Goal: Obtain resource: Download file/media

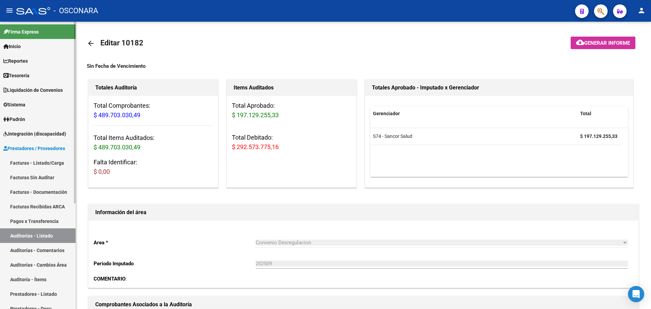
click at [50, 165] on link "Facturas - Listado/Carga" at bounding box center [38, 163] width 76 height 15
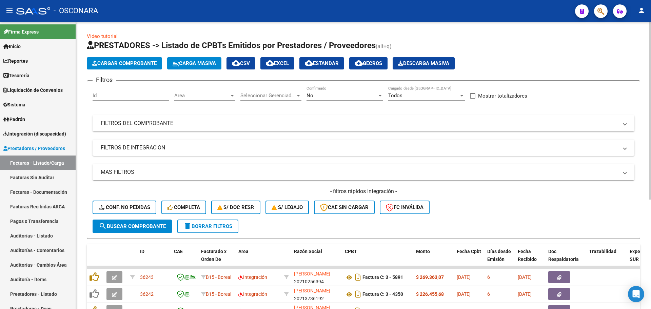
click at [327, 128] on mat-expansion-panel-header "FILTROS DEL COMPROBANTE" at bounding box center [362, 123] width 541 height 16
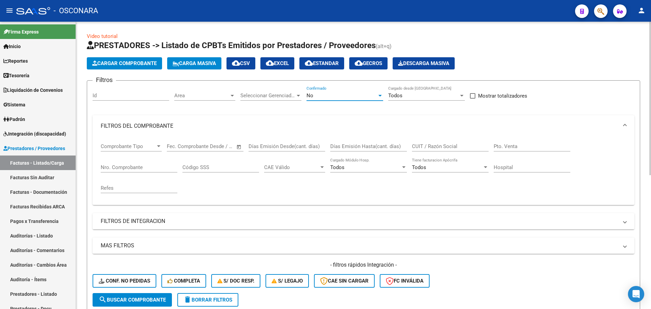
click at [343, 96] on div "No" at bounding box center [341, 95] width 70 height 6
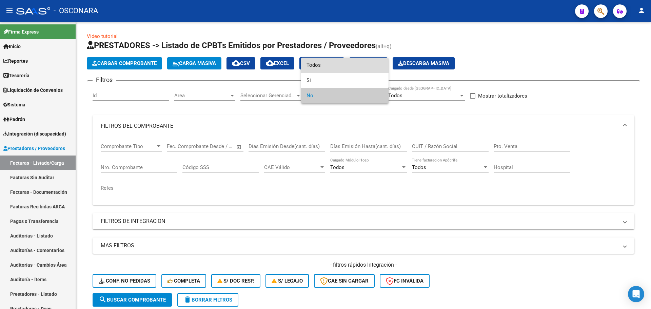
click at [335, 70] on span "Todos" at bounding box center [344, 65] width 77 height 15
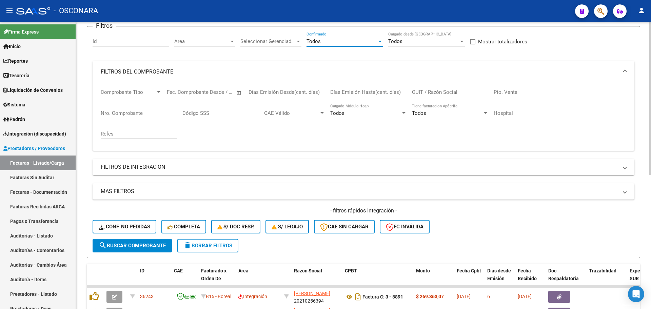
scroll to position [42, 0]
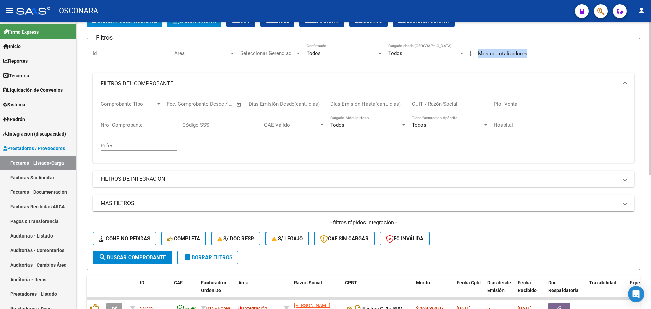
drag, startPoint x: 551, startPoint y: 53, endPoint x: 475, endPoint y: 54, distance: 76.6
click at [474, 54] on div "Filtros Id Area Area Seleccionar Gerenciador Seleccionar Gerenciador Todos Conf…" at bounding box center [362, 147] width 541 height 207
click at [588, 59] on div "Filtros Id Area Area Seleccionar Gerenciador Seleccionar Gerenciador Todos Conf…" at bounding box center [362, 147] width 541 height 207
click at [133, 124] on input "Nro. Comprobante" at bounding box center [139, 125] width 77 height 6
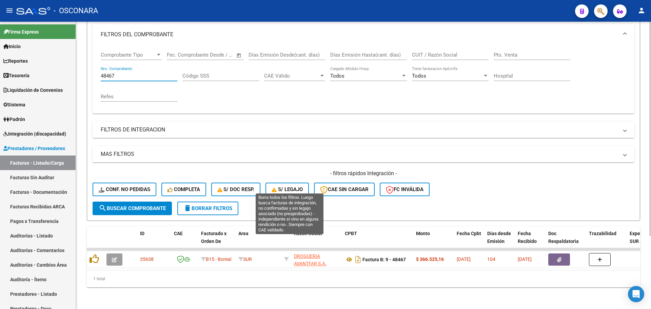
scroll to position [98, 0]
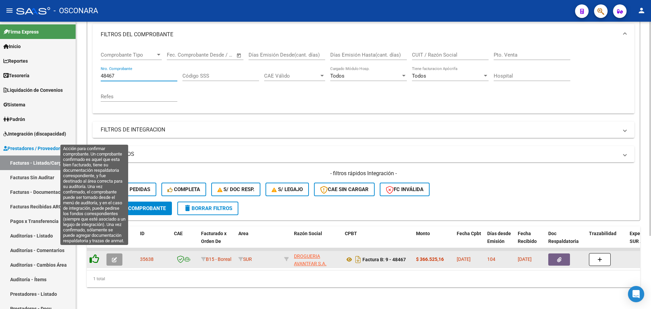
click at [95, 254] on icon at bounding box center [93, 258] width 9 height 9
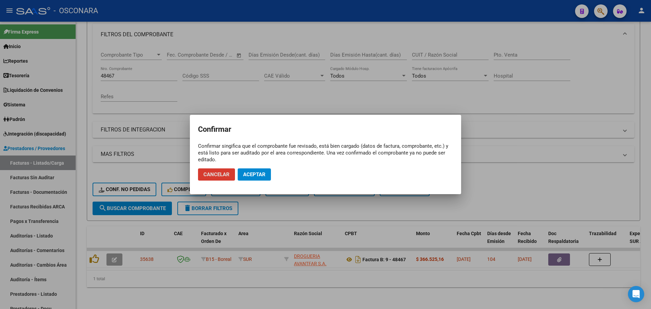
click at [262, 173] on span "Aceptar" at bounding box center [254, 174] width 22 height 6
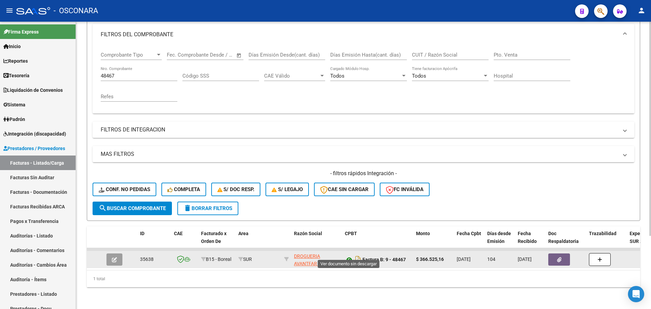
click at [348, 255] on icon at bounding box center [349, 259] width 9 height 8
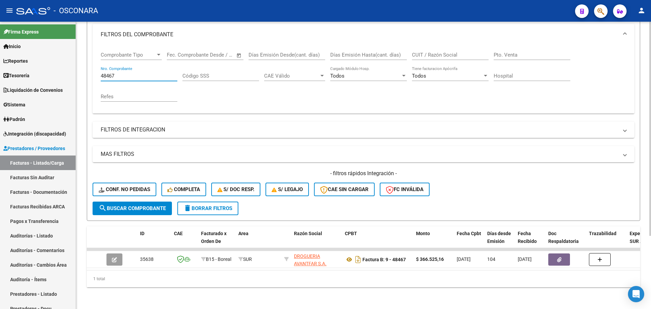
drag, startPoint x: 127, startPoint y: 70, endPoint x: 77, endPoint y: 61, distance: 50.8
click at [77, 61] on div "Video tutorial PRESTADORES -> Listado de CPBTs Emitidos por Prestadores / Prove…" at bounding box center [363, 119] width 575 height 379
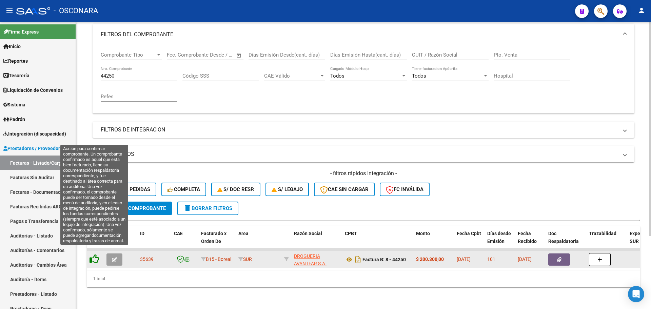
click at [96, 254] on icon at bounding box center [93, 258] width 9 height 9
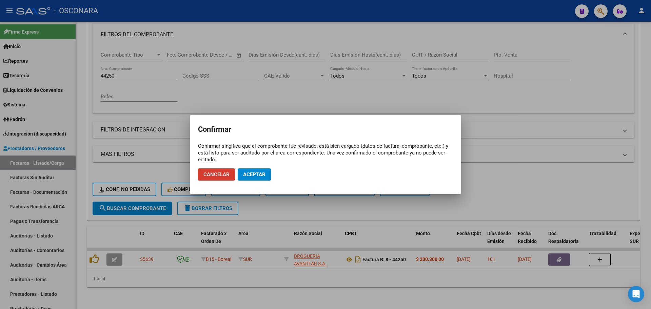
click at [253, 176] on span "Aceptar" at bounding box center [254, 174] width 22 height 6
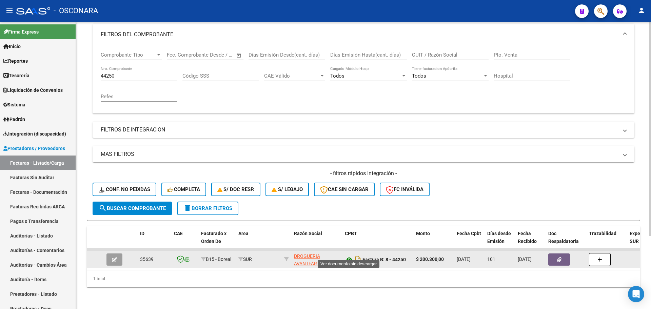
click at [347, 255] on icon at bounding box center [349, 259] width 9 height 8
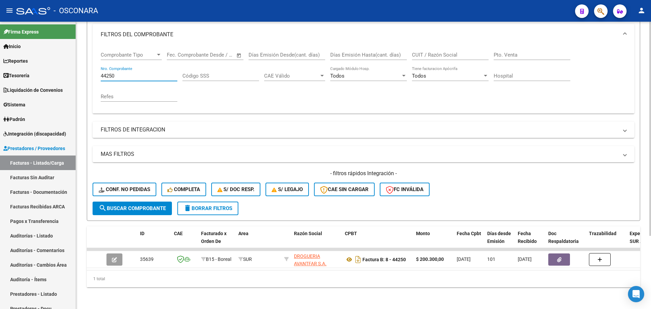
click at [126, 73] on input "44250" at bounding box center [139, 76] width 77 height 6
type input "4"
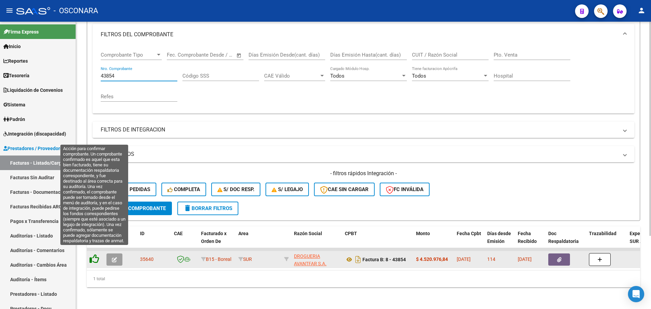
click at [98, 254] on icon at bounding box center [93, 258] width 9 height 9
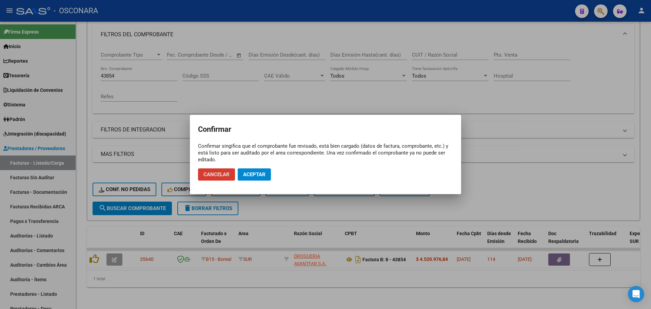
click at [260, 177] on span "Aceptar" at bounding box center [254, 174] width 22 height 6
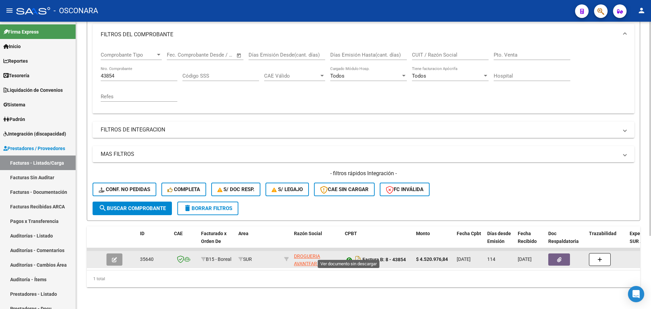
click at [348, 255] on icon at bounding box center [349, 259] width 9 height 8
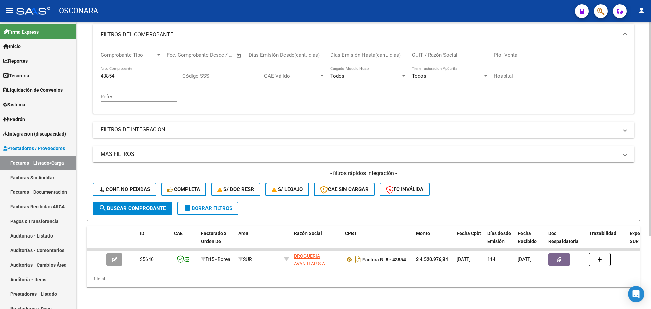
drag, startPoint x: 127, startPoint y: 73, endPoint x: 124, endPoint y: 69, distance: 4.3
click at [126, 72] on div "43854 Nro. Comprobante" at bounding box center [139, 73] width 77 height 15
click at [122, 73] on input "43854" at bounding box center [139, 76] width 77 height 6
type input "4"
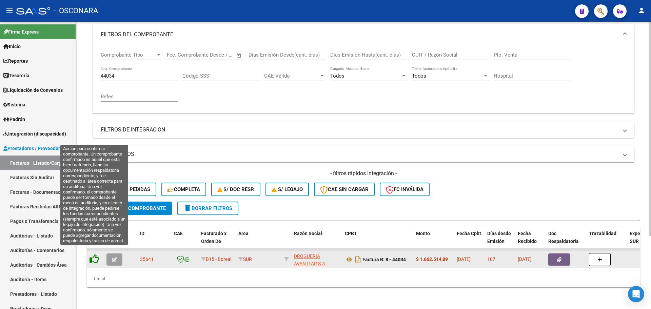
click at [97, 254] on icon at bounding box center [93, 258] width 9 height 9
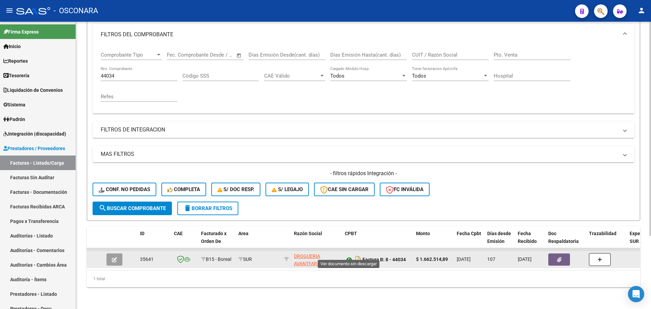
click at [350, 255] on icon at bounding box center [349, 259] width 9 height 8
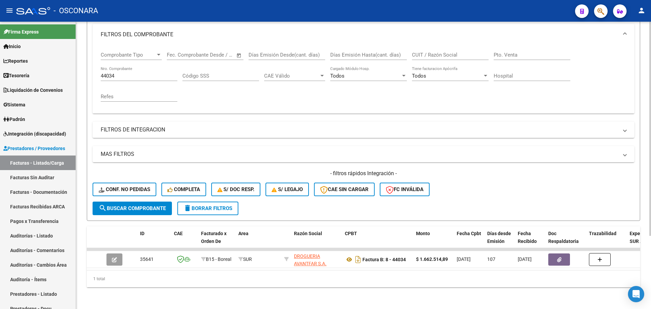
click at [128, 73] on input "44034" at bounding box center [139, 76] width 77 height 6
type input "4"
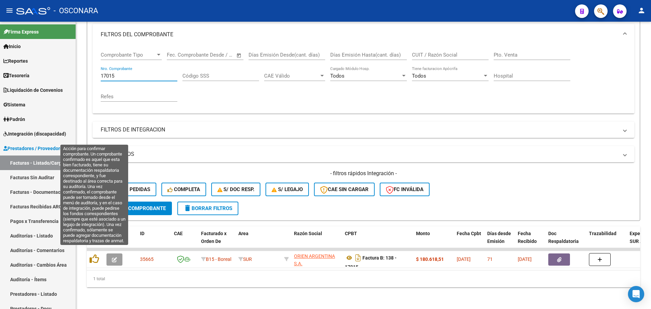
drag, startPoint x: 91, startPoint y: 255, endPoint x: 87, endPoint y: 258, distance: 5.3
click at [88, 256] on datatable-body-cell at bounding box center [95, 259] width 17 height 17
click at [95, 254] on icon at bounding box center [93, 258] width 9 height 9
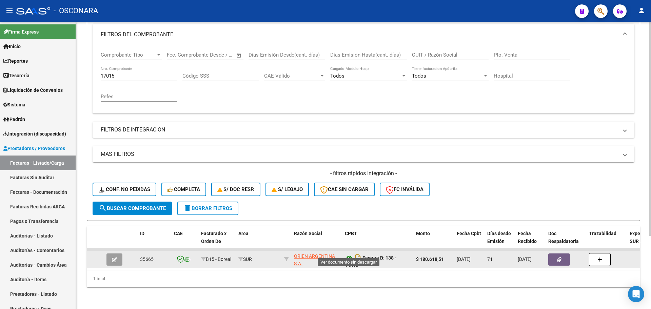
click at [349, 254] on icon at bounding box center [349, 258] width 9 height 8
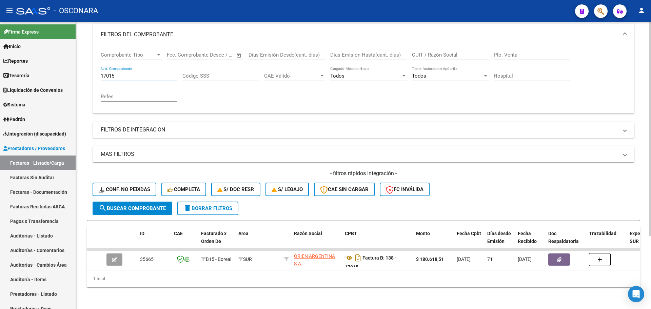
click at [146, 73] on input "17015" at bounding box center [139, 76] width 77 height 6
type input "1"
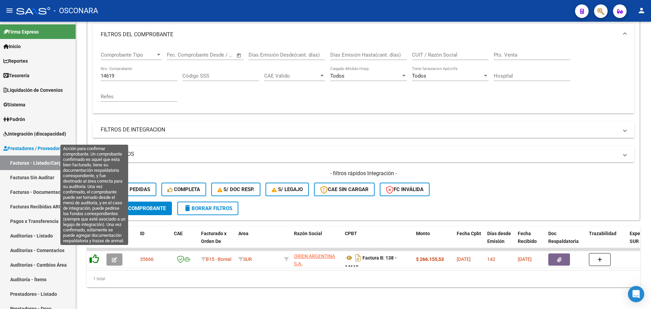
click at [91, 254] on icon at bounding box center [93, 258] width 9 height 9
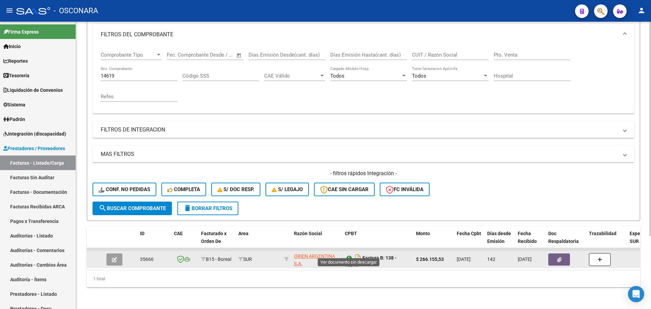
click at [348, 254] on icon at bounding box center [349, 258] width 9 height 8
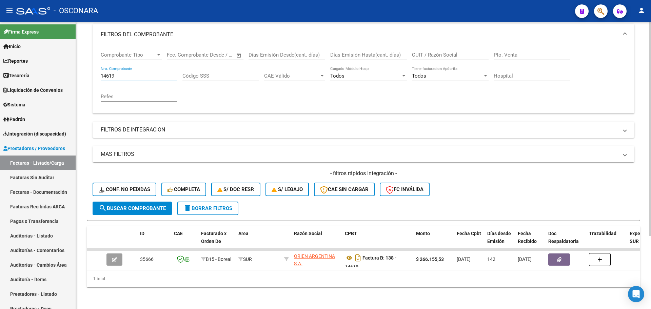
click at [162, 73] on input "14619" at bounding box center [139, 76] width 77 height 6
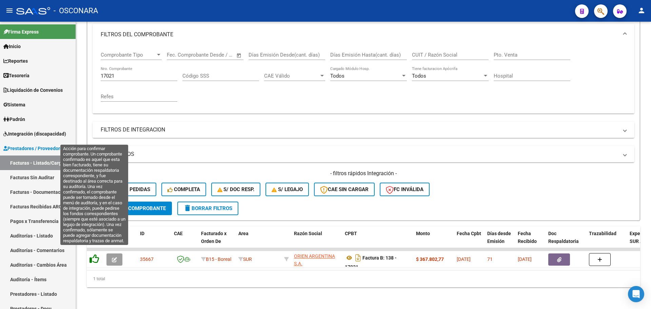
click at [93, 254] on icon at bounding box center [93, 258] width 9 height 9
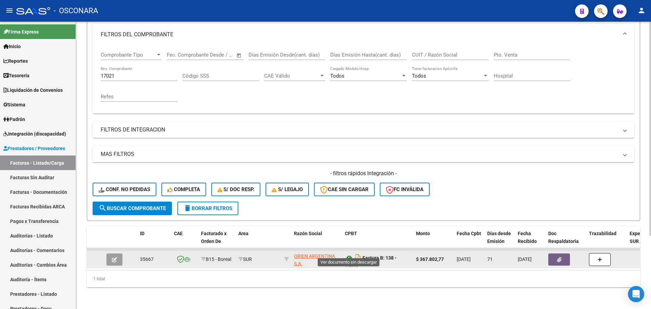
click at [350, 254] on icon at bounding box center [349, 258] width 9 height 8
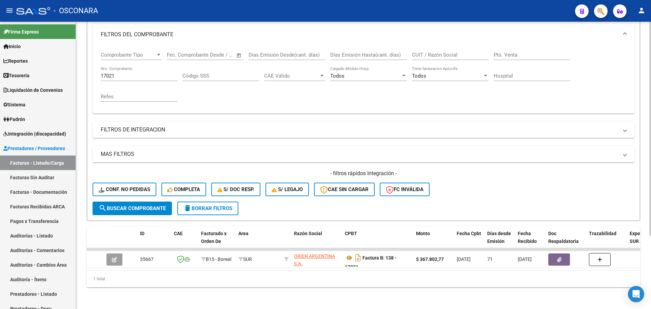
drag, startPoint x: 131, startPoint y: 79, endPoint x: 123, endPoint y: 70, distance: 12.2
click at [124, 71] on div "17021 Nro. Comprobante" at bounding box center [139, 76] width 77 height 21
click at [123, 73] on input "17021" at bounding box center [139, 76] width 77 height 6
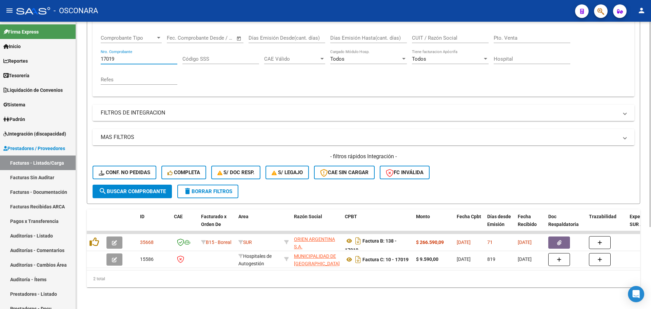
scroll to position [115, 0]
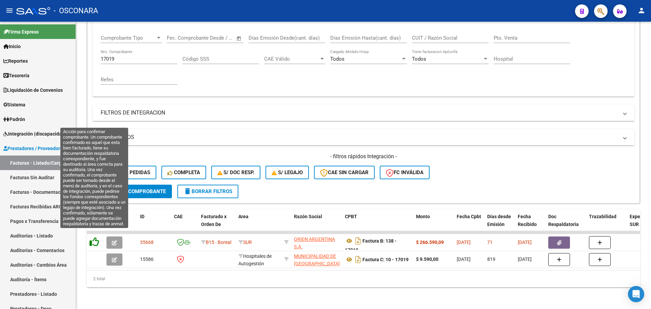
click at [97, 237] on icon at bounding box center [93, 241] width 9 height 9
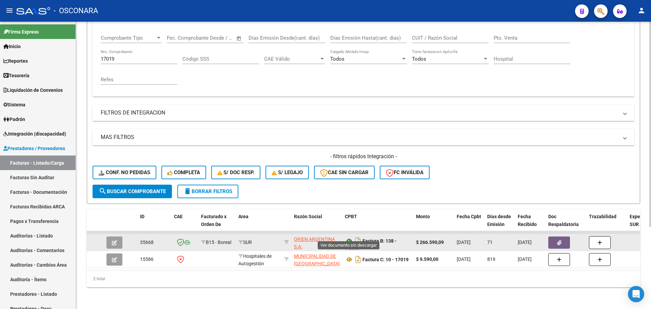
click at [350, 237] on icon at bounding box center [349, 241] width 9 height 8
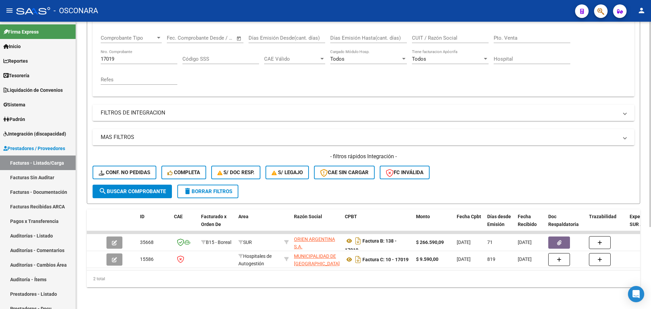
click at [121, 56] on input "17019" at bounding box center [139, 59] width 77 height 6
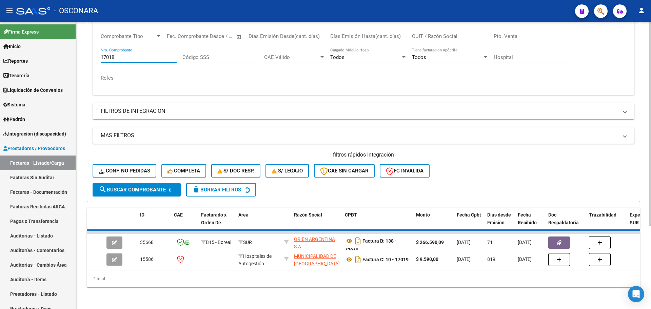
scroll to position [98, 0]
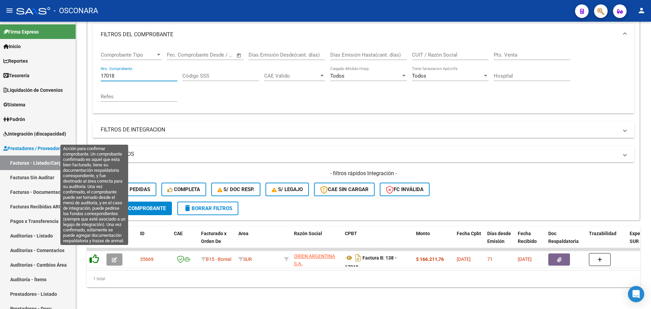
type input "17018"
click at [94, 255] on icon at bounding box center [93, 258] width 9 height 9
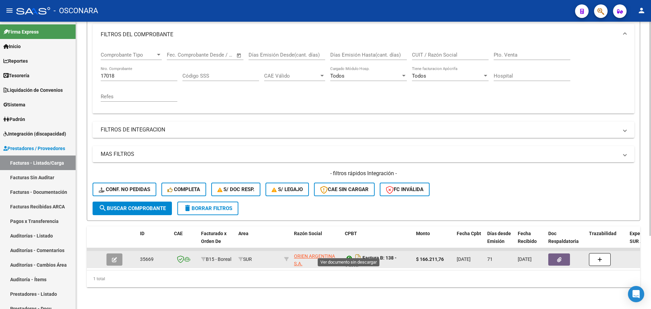
click at [348, 254] on icon at bounding box center [349, 258] width 9 height 8
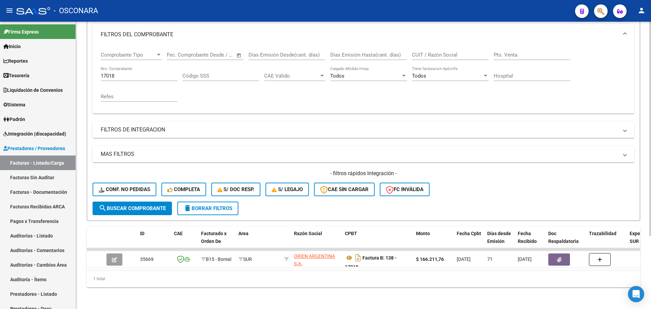
click at [131, 74] on div "17018 Nro. Comprobante" at bounding box center [139, 73] width 77 height 15
